Goal: Check status: Check status

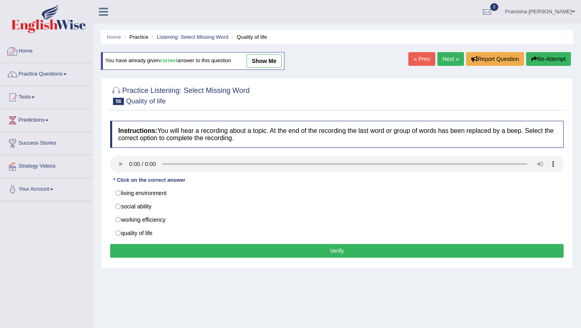
click at [23, 52] on link "Home" at bounding box center [46, 50] width 92 height 20
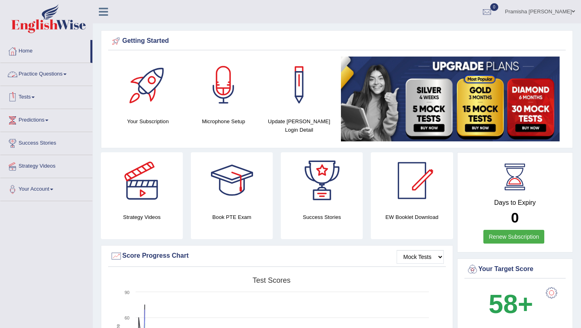
click at [27, 101] on link "Tests" at bounding box center [46, 96] width 92 height 20
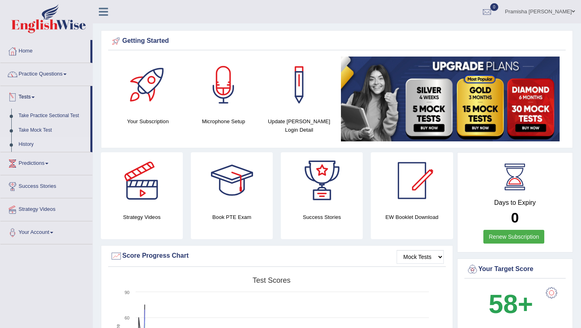
click at [25, 145] on link "History" at bounding box center [52, 144] width 75 height 15
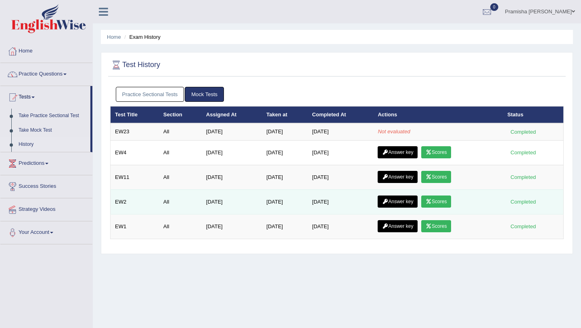
click at [438, 205] on link "Scores" at bounding box center [436, 201] width 30 height 12
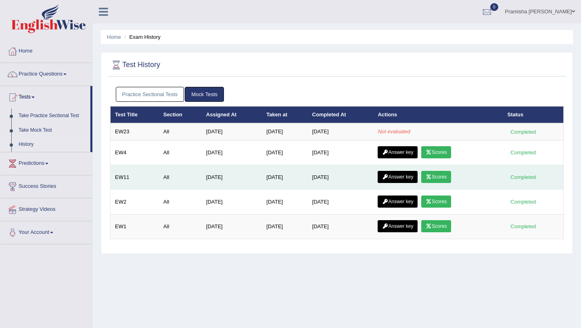
click at [441, 177] on link "Scores" at bounding box center [436, 177] width 30 height 12
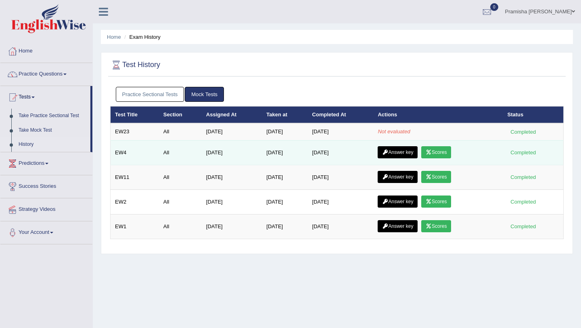
click at [434, 155] on link "Scores" at bounding box center [436, 152] width 30 height 12
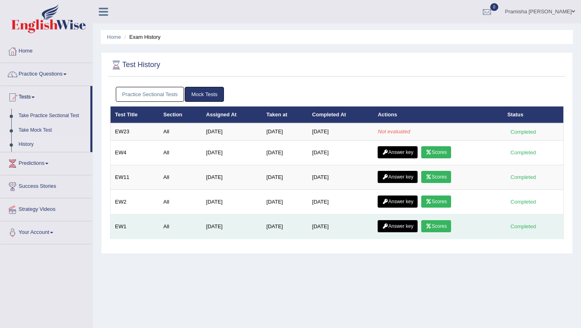
click at [439, 225] on link "Scores" at bounding box center [436, 226] width 30 height 12
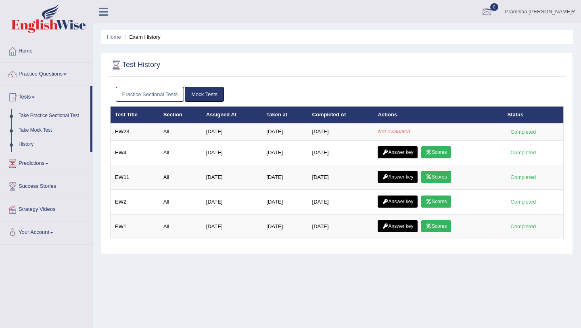
click at [493, 10] on div at bounding box center [487, 12] width 12 height 12
click at [542, 43] on ul "Home Exam History" at bounding box center [337, 37] width 472 height 14
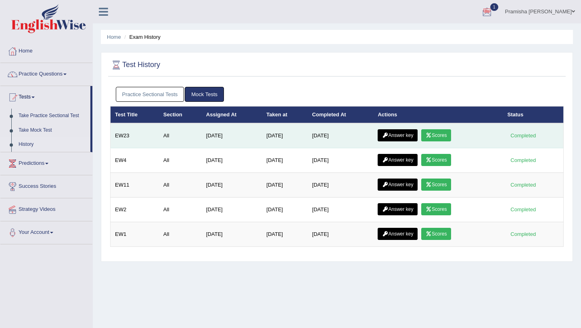
click at [448, 135] on link "Scores" at bounding box center [436, 135] width 30 height 12
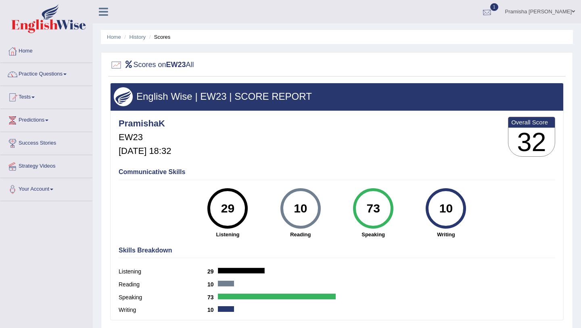
click at [493, 13] on div at bounding box center [487, 12] width 12 height 12
click at [471, 40] on span "Exam evaluated" at bounding box center [437, 40] width 107 height 6
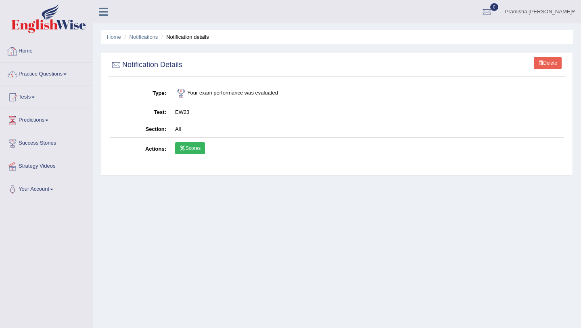
click at [25, 49] on link "Home" at bounding box center [46, 50] width 92 height 20
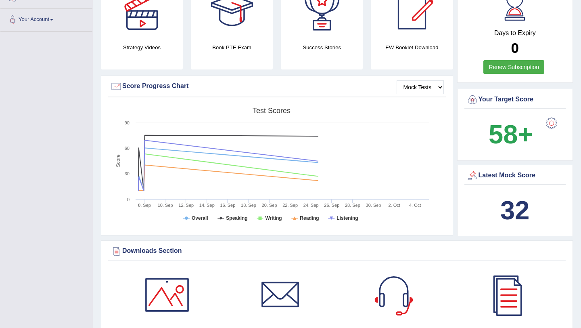
scroll to position [218, 0]
